Goal: Task Accomplishment & Management: Complete application form

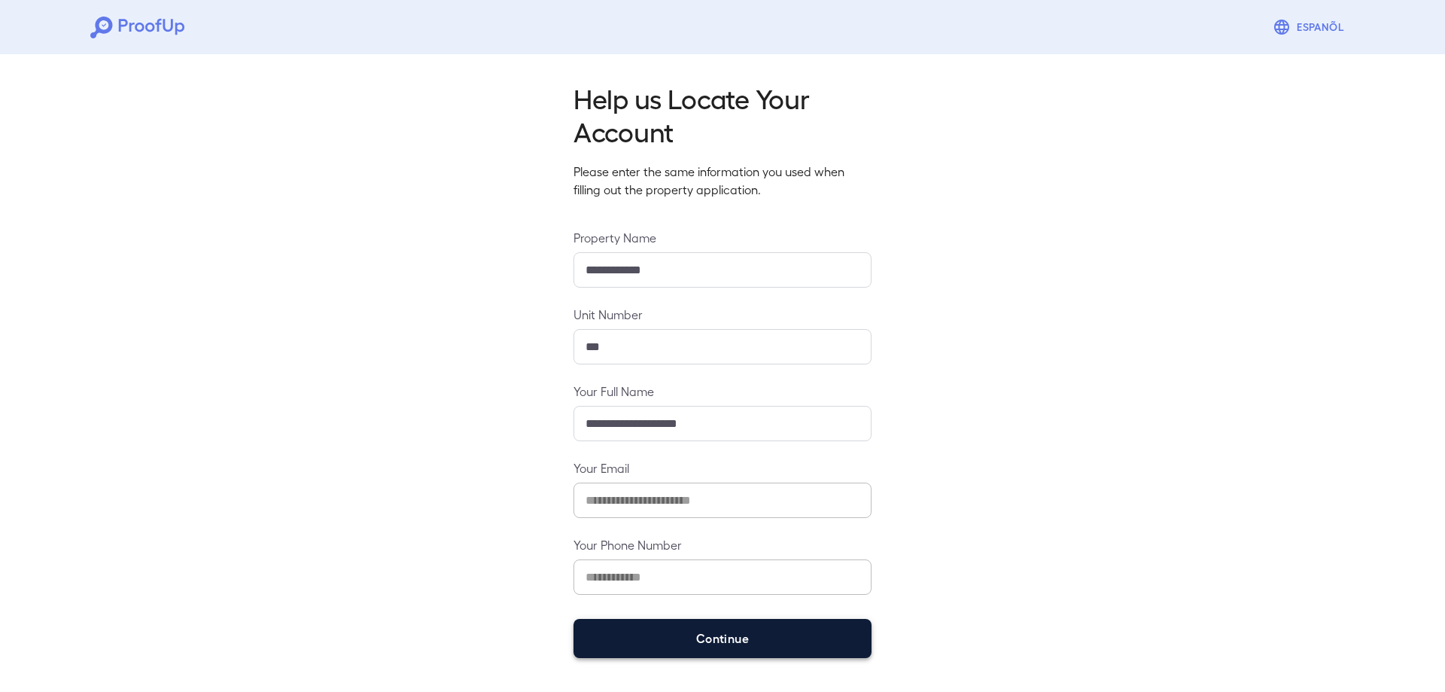
click at [718, 629] on button "Continue" at bounding box center [723, 638] width 298 height 39
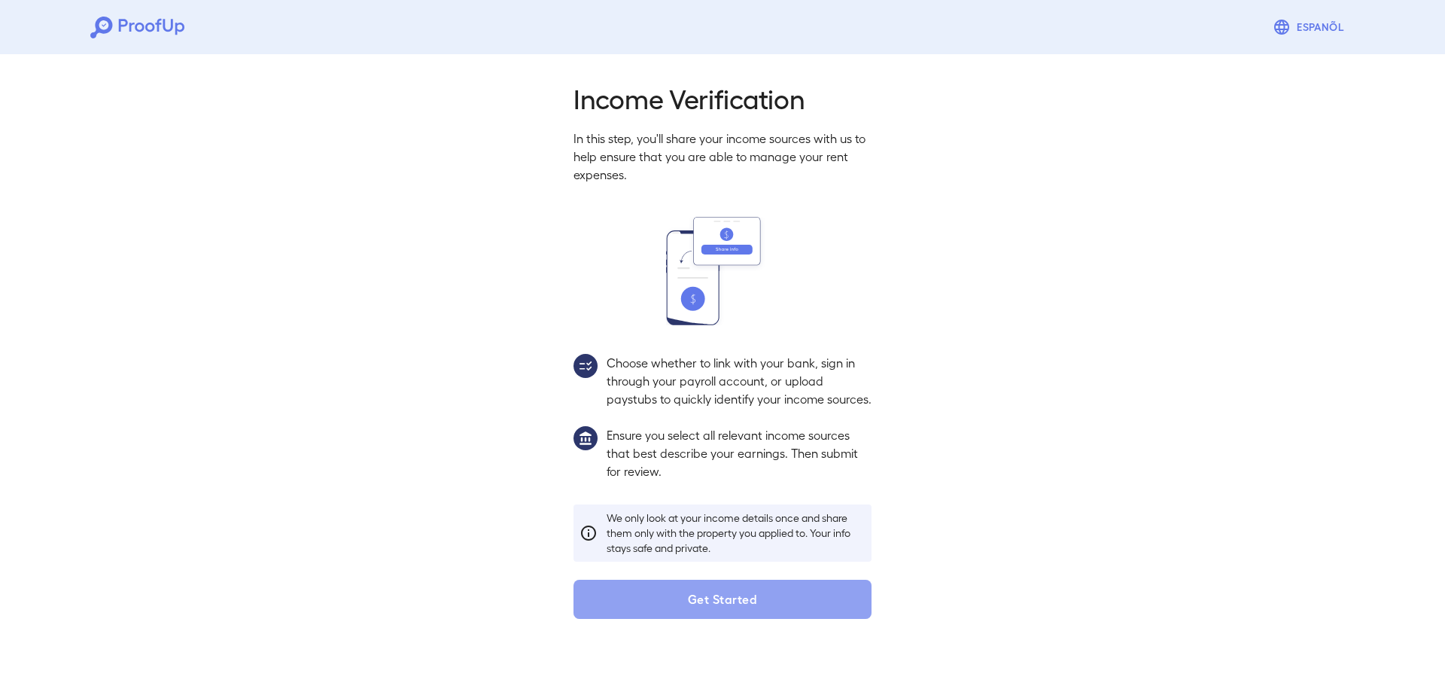
click at [718, 619] on button "Get Started" at bounding box center [723, 599] width 298 height 39
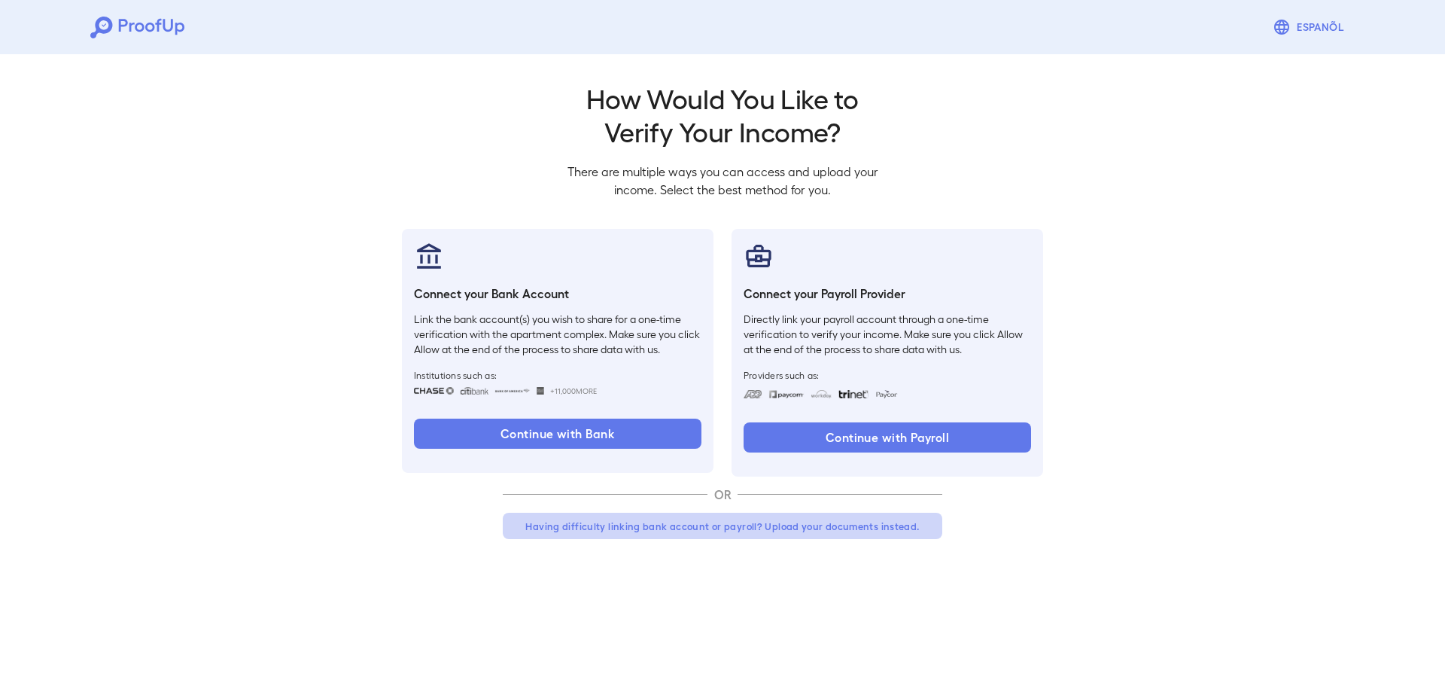
click at [777, 530] on button "Having difficulty linking bank account or payroll? Upload your documents instea…" at bounding box center [723, 526] width 440 height 27
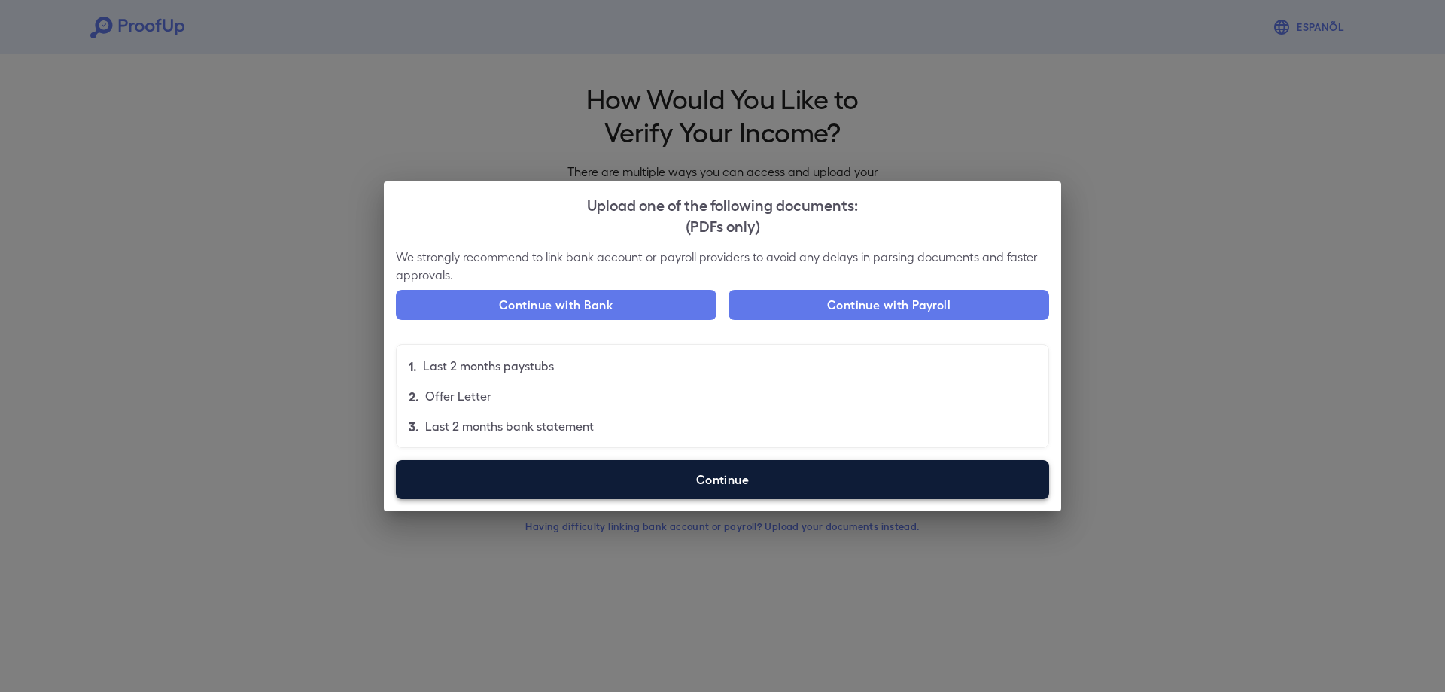
click at [800, 484] on label "Continue" at bounding box center [722, 479] width 653 height 39
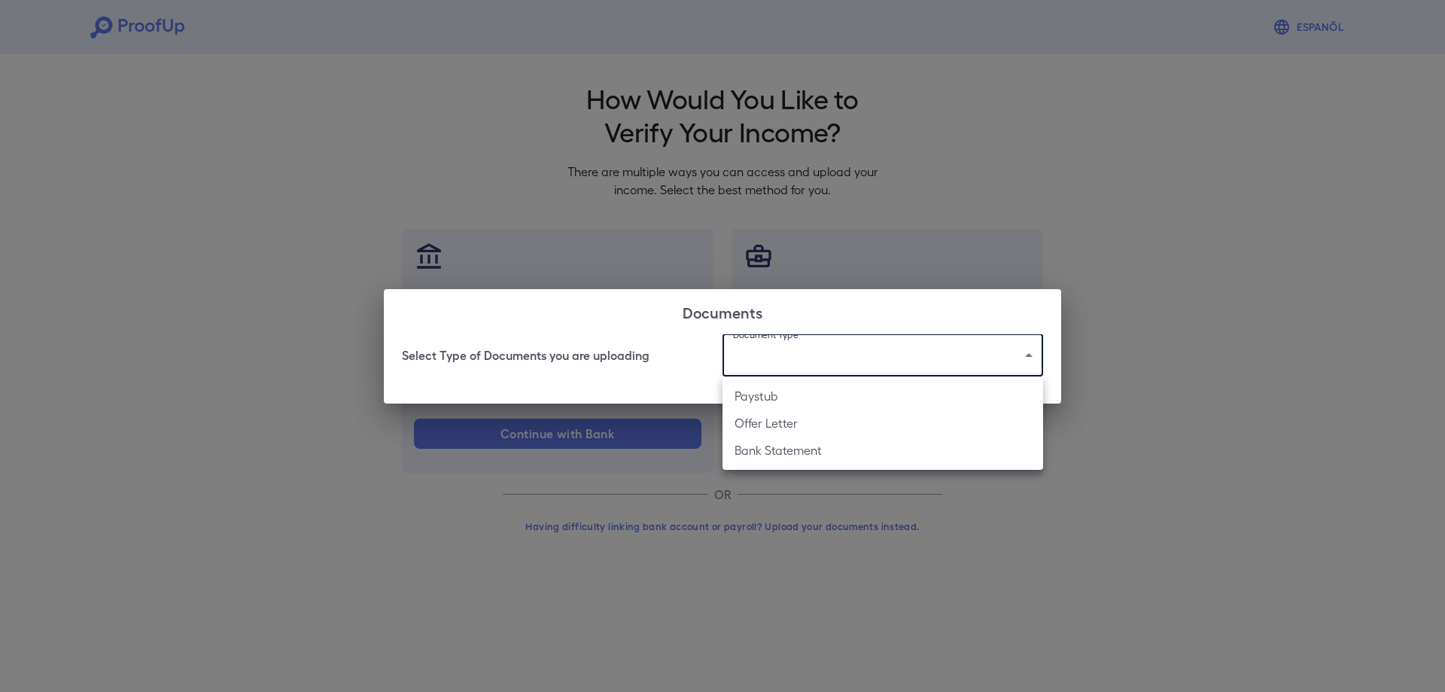
click at [804, 359] on body "Espanõl Go back How Would You Like to Verify Your Income? There are multiple wa…" at bounding box center [722, 287] width 1445 height 575
click at [819, 448] on li "Bank Statement" at bounding box center [883, 450] width 321 height 27
type input "**********"
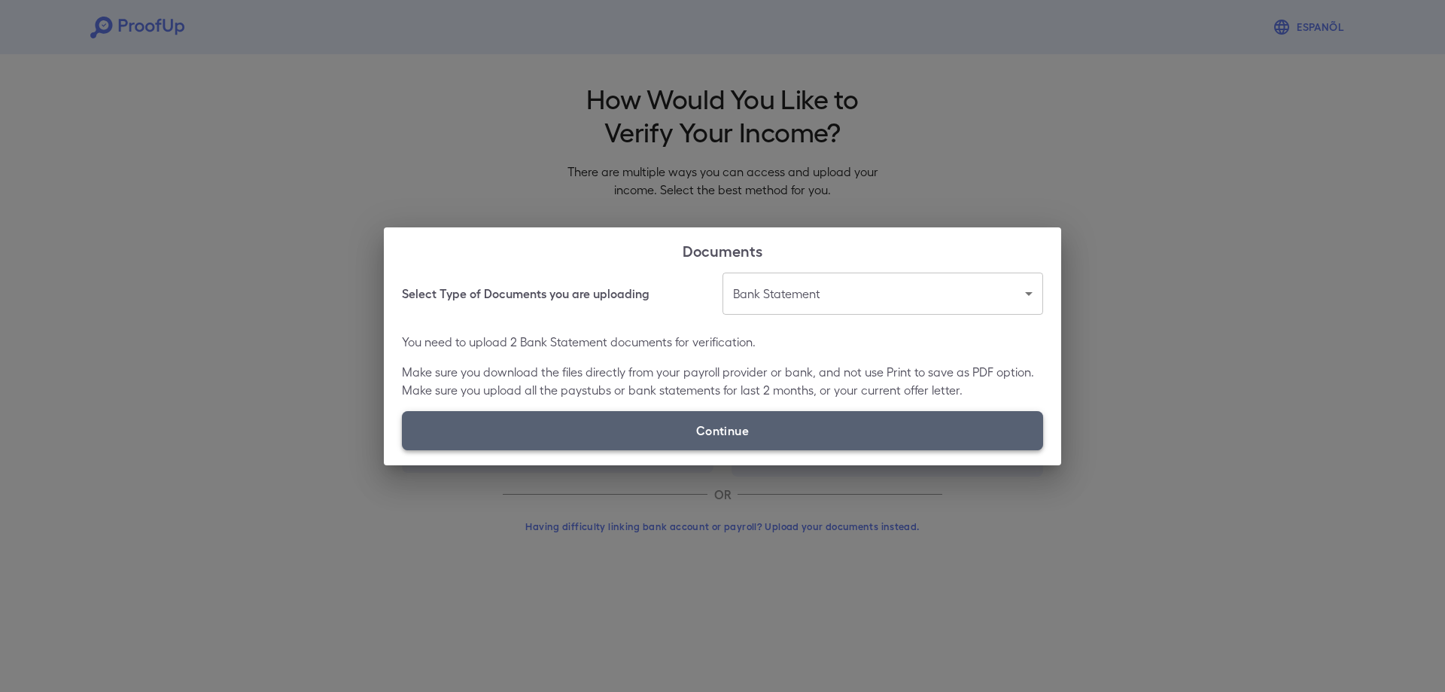
click at [818, 431] on label "Continue" at bounding box center [722, 430] width 641 height 39
click at [403, 449] on input "Continue" at bounding box center [402, 449] width 1 height 1
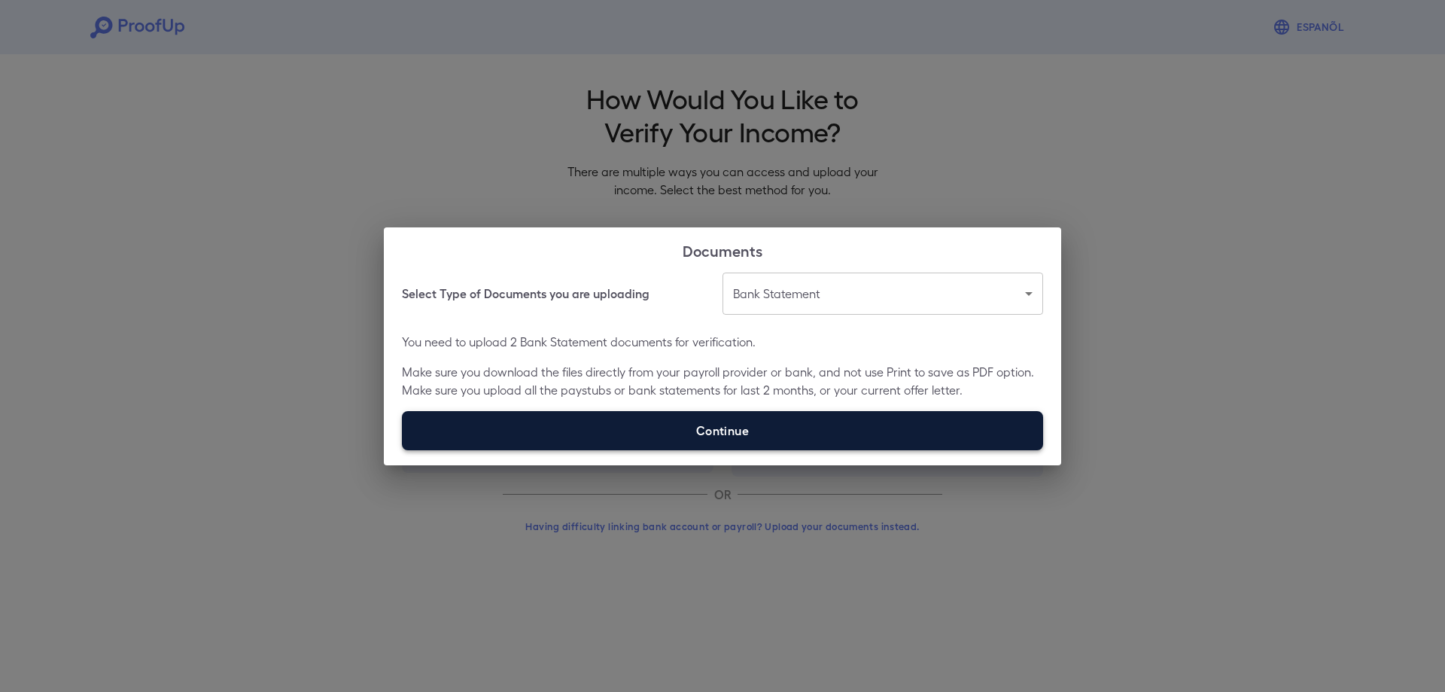
type input "**********"
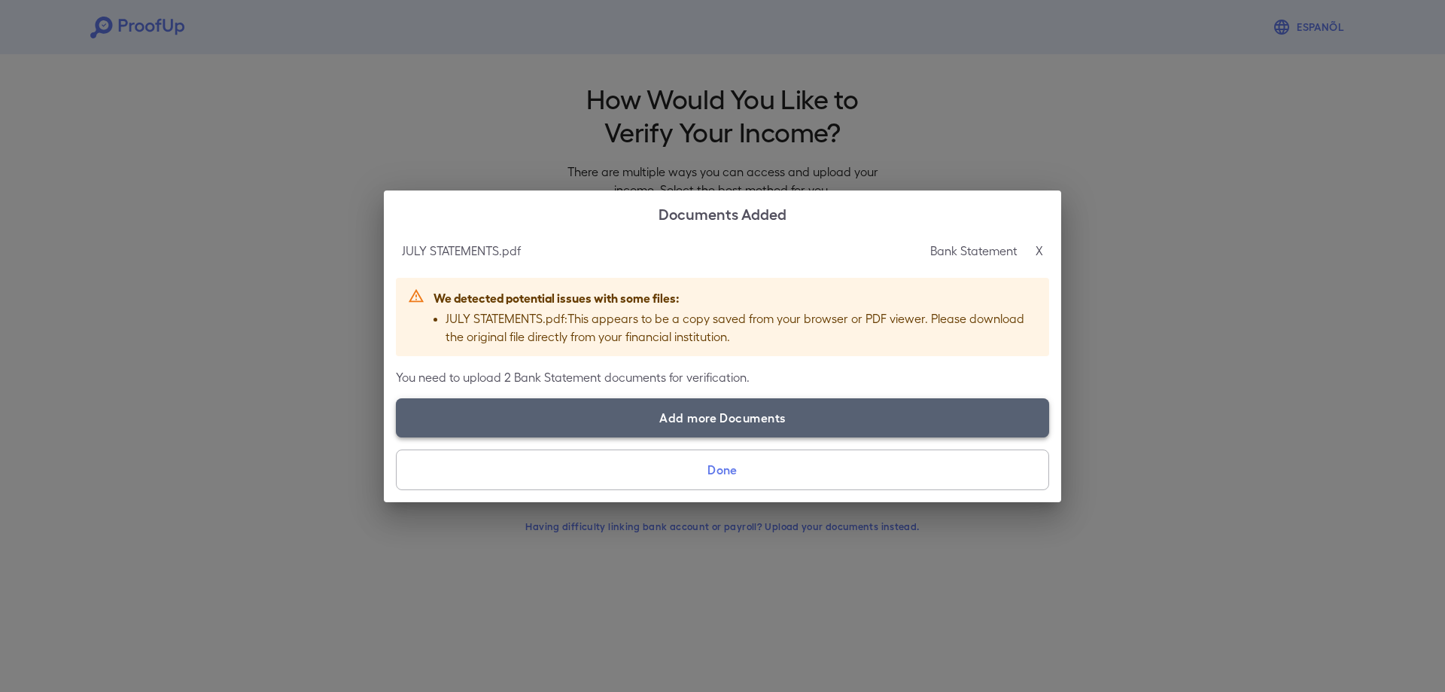
click at [742, 429] on label "Add more Documents" at bounding box center [722, 417] width 653 height 39
click at [397, 437] on input "Add more Documents" at bounding box center [396, 437] width 1 height 1
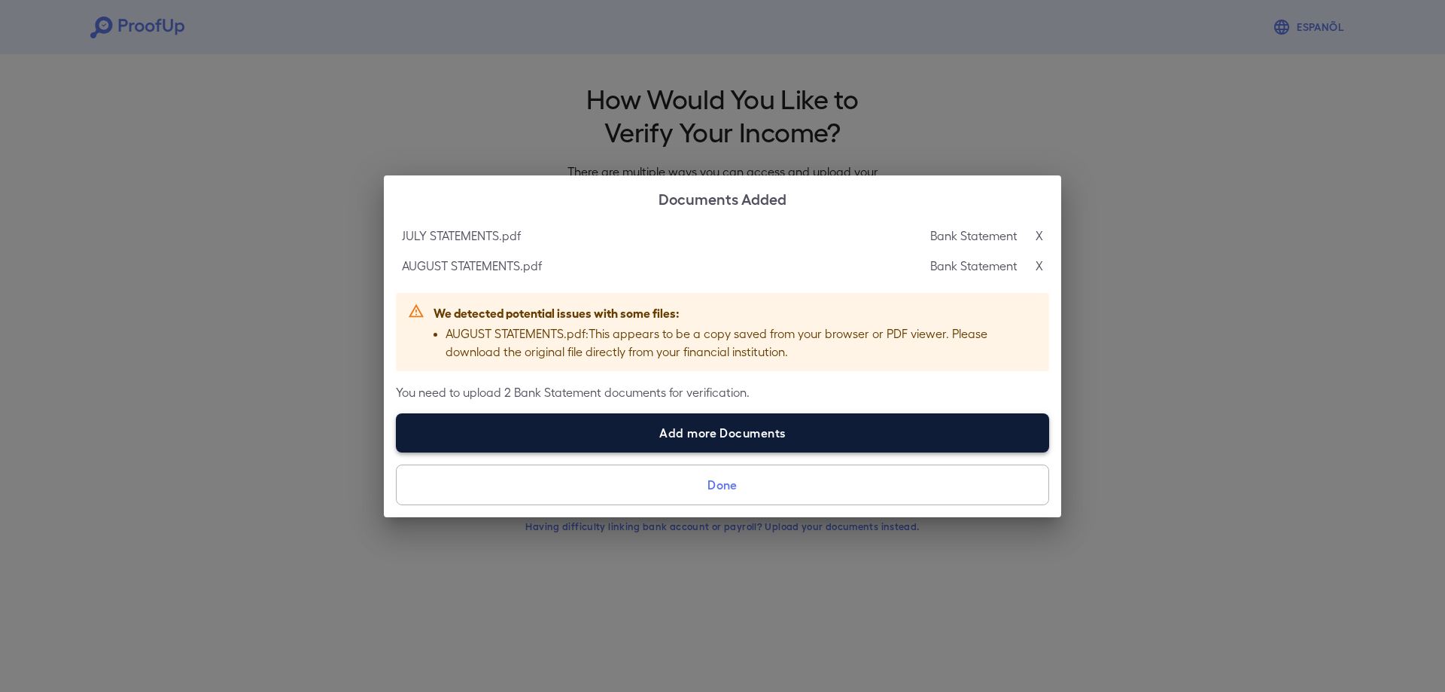
click at [914, 418] on label "Add more Documents" at bounding box center [722, 432] width 653 height 39
click at [397, 452] on input "Add more Documents" at bounding box center [396, 452] width 1 height 1
type input "**********"
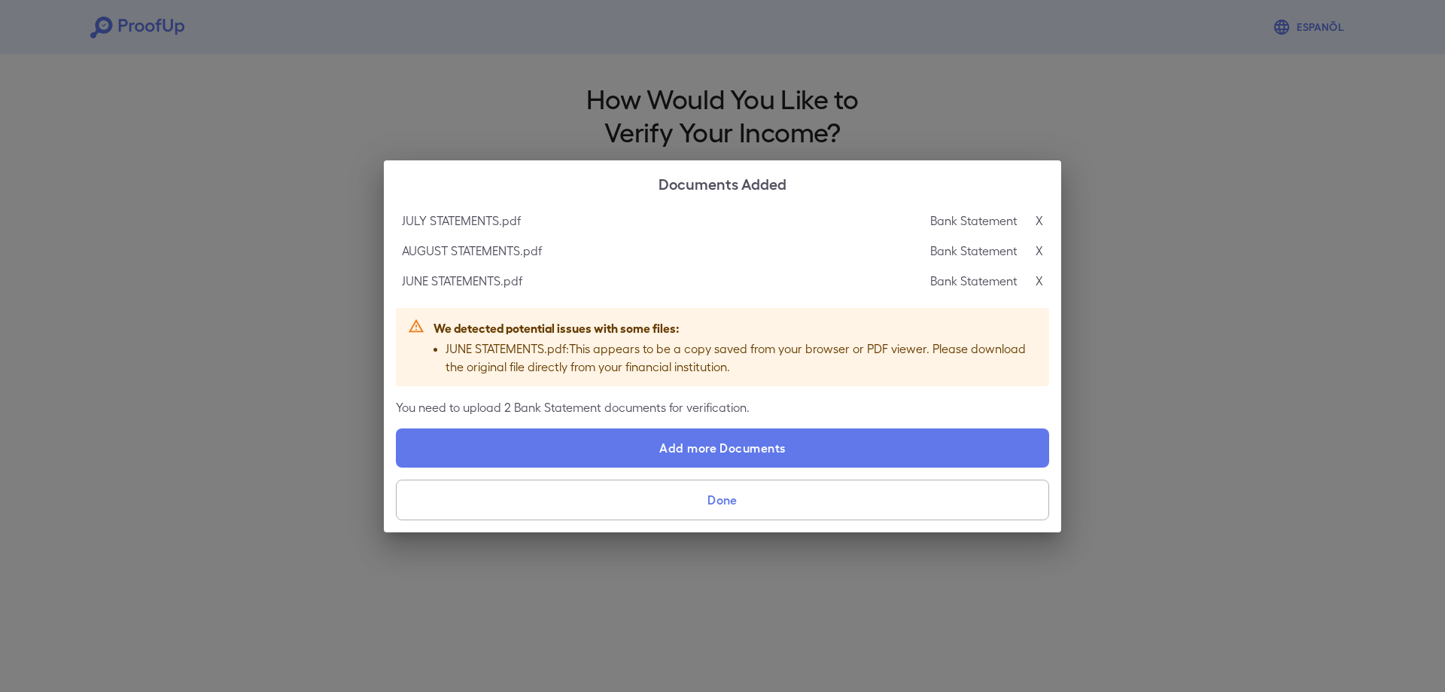
click at [1034, 248] on div "Bank Statement X" at bounding box center [986, 251] width 113 height 18
click at [1037, 248] on p "X" at bounding box center [1040, 251] width 8 height 18
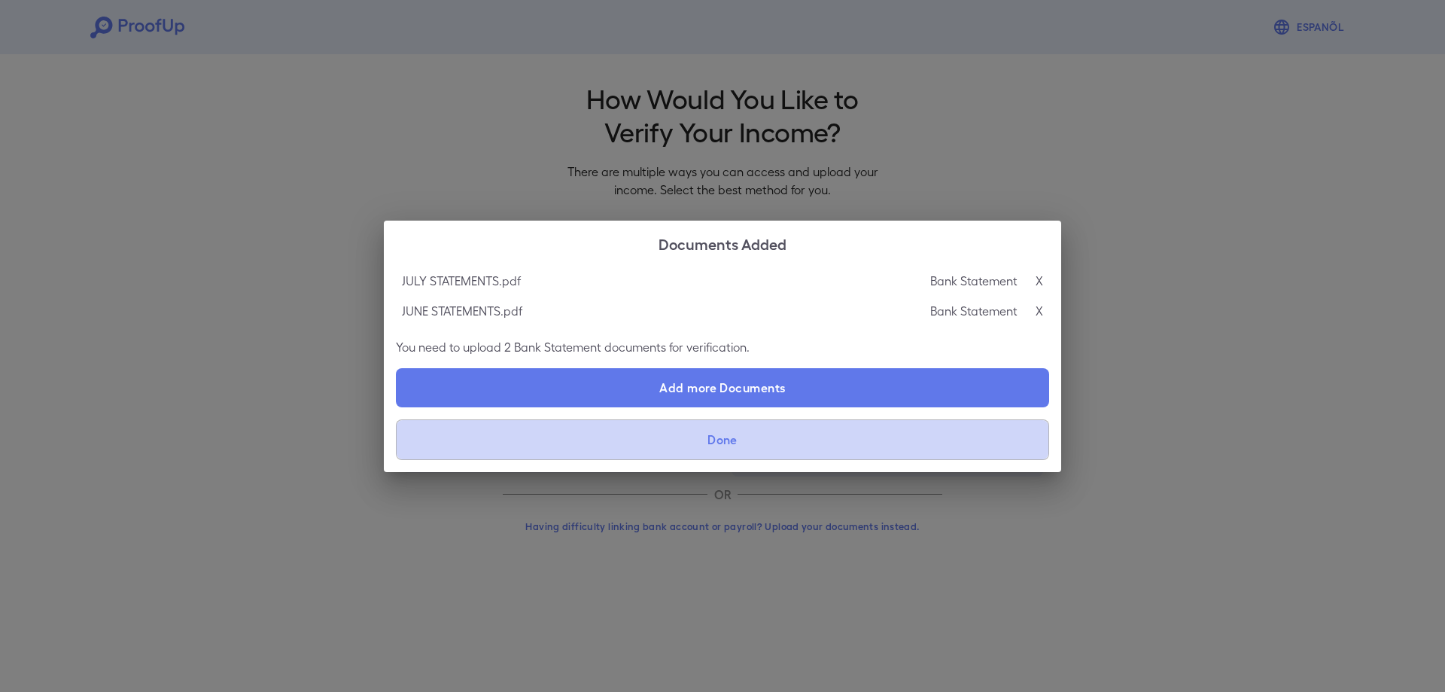
click at [906, 431] on button "Done" at bounding box center [722, 439] width 653 height 41
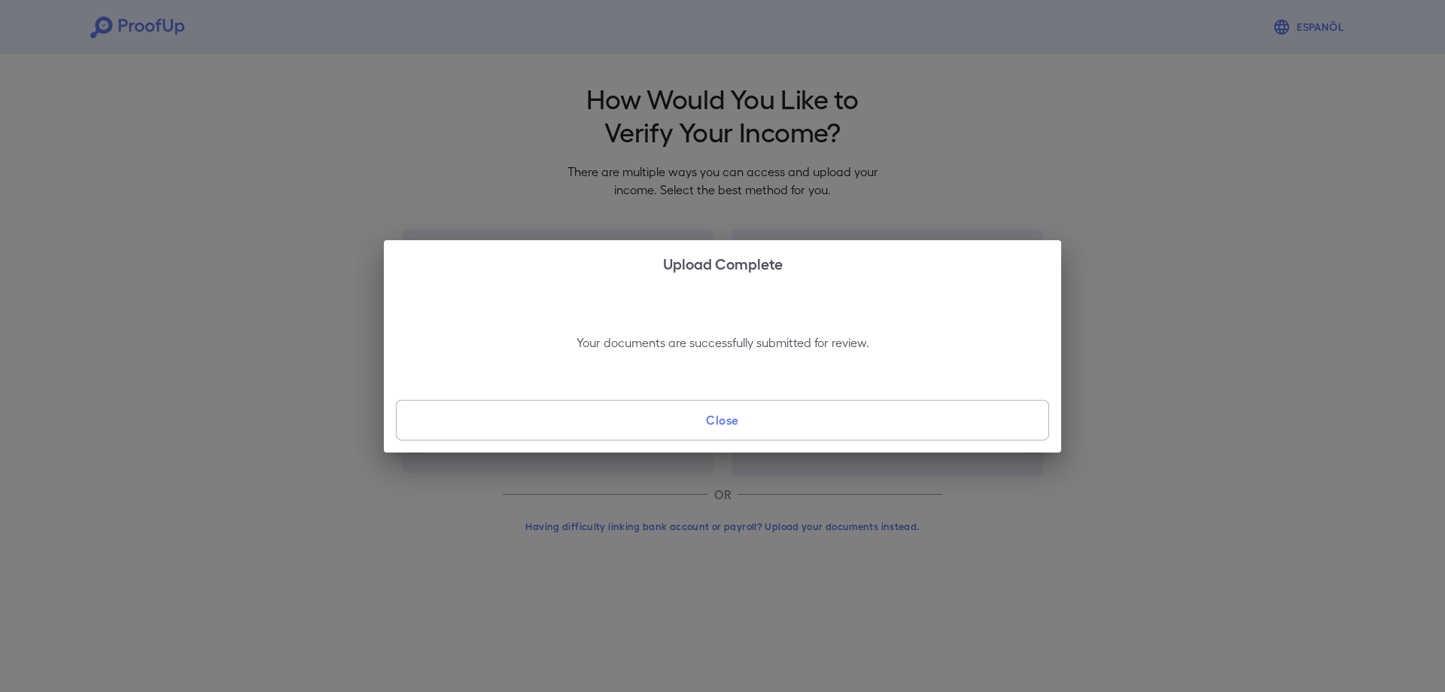
click at [900, 427] on button "Close" at bounding box center [722, 420] width 653 height 41
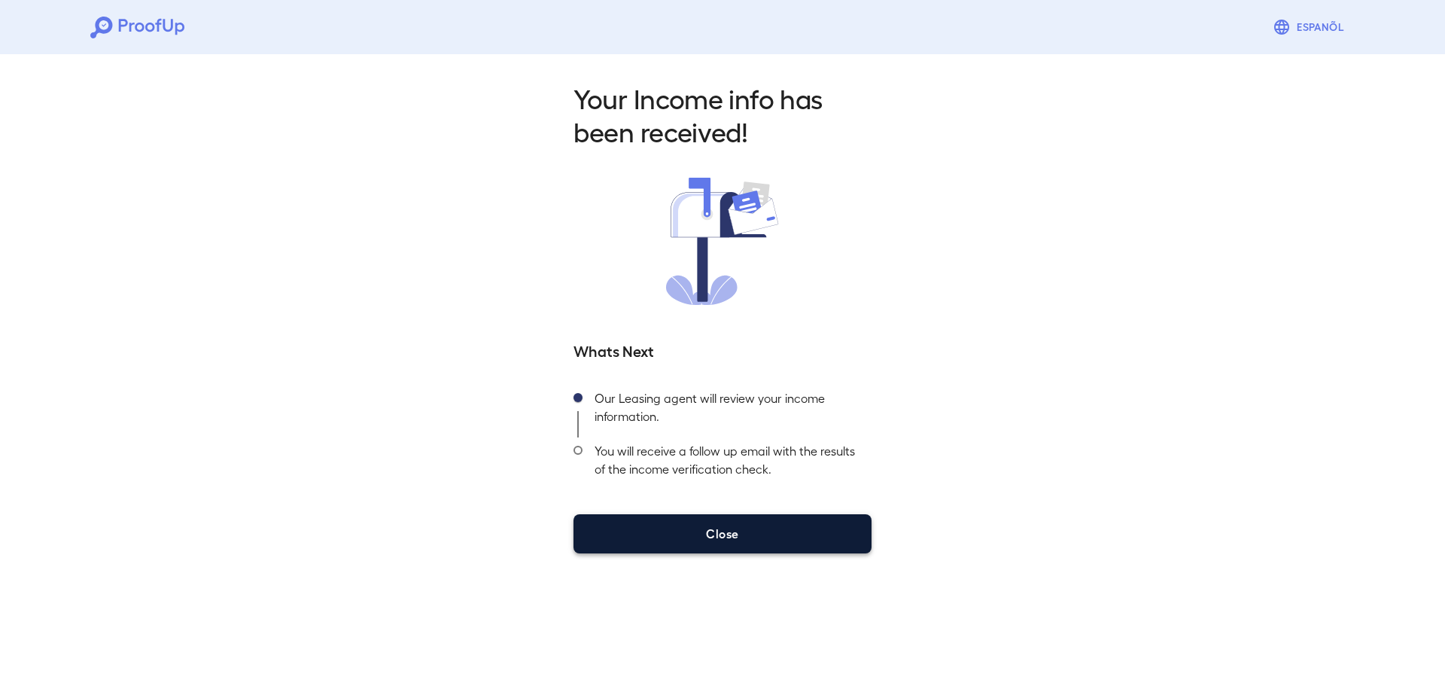
click at [771, 522] on button "Close" at bounding box center [723, 533] width 298 height 39
click at [770, 535] on button "Close" at bounding box center [723, 533] width 298 height 39
